Goal: Information Seeking & Learning: Check status

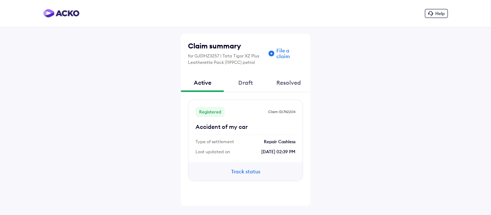
click at [242, 175] on button "Track status" at bounding box center [245, 172] width 43 height 8
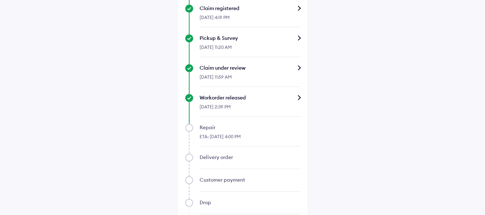
scroll to position [315, 0]
click at [292, 94] on div "Workorder released" at bounding box center [250, 97] width 101 height 7
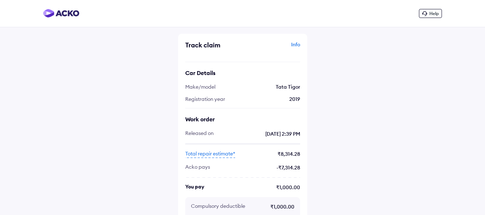
click at [205, 154] on span "Total repair estimate*" at bounding box center [210, 154] width 50 height 8
